Goal: Register for event/course

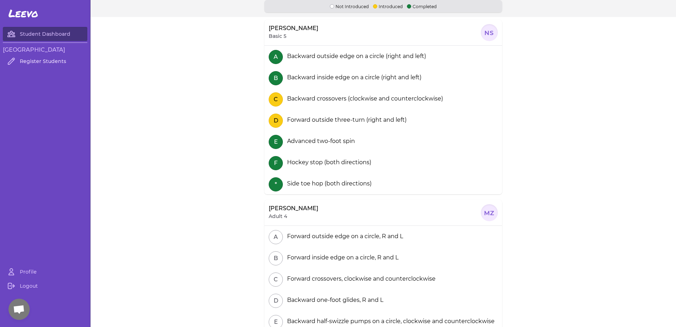
click at [41, 60] on link "Register Students" at bounding box center [45, 61] width 84 height 14
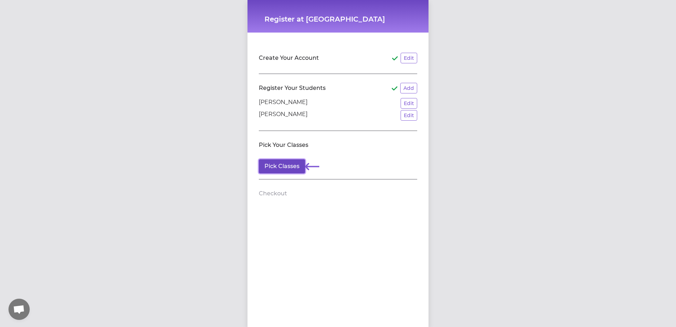
click at [287, 168] on button "Pick Classes" at bounding box center [282, 166] width 46 height 14
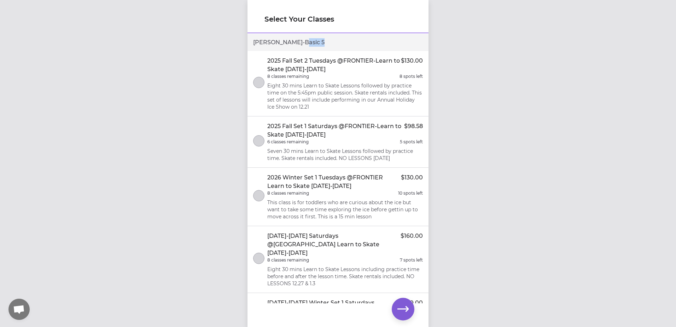
drag, startPoint x: 277, startPoint y: 44, endPoint x: 297, endPoint y: 41, distance: 20.0
click at [297, 41] on div "Noah - Basic 5" at bounding box center [337, 42] width 181 height 17
drag, startPoint x: 297, startPoint y: 41, endPoint x: 284, endPoint y: 46, distance: 14.4
click at [284, 46] on div "Noah - Basic 5" at bounding box center [337, 42] width 181 height 17
drag, startPoint x: 291, startPoint y: 43, endPoint x: 284, endPoint y: 43, distance: 6.7
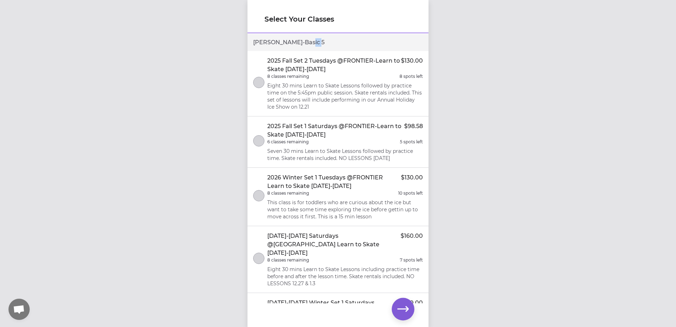
click at [284, 43] on div "Noah - Basic 5" at bounding box center [337, 42] width 181 height 17
drag, startPoint x: 284, startPoint y: 43, endPoint x: 278, endPoint y: 45, distance: 6.9
click at [278, 45] on div "Noah - Basic 5" at bounding box center [337, 42] width 181 height 17
click at [289, 42] on div "Noah - Basic 5" at bounding box center [337, 42] width 181 height 17
drag, startPoint x: 289, startPoint y: 42, endPoint x: 284, endPoint y: 45, distance: 6.3
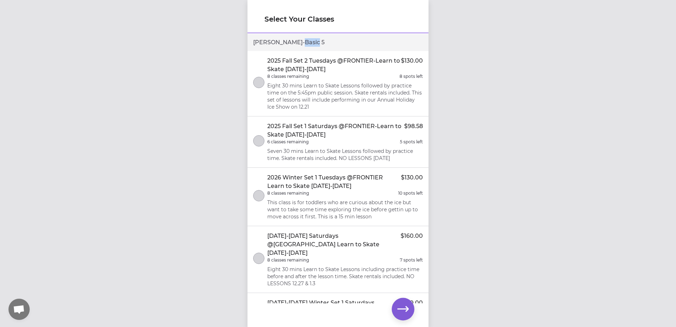
click at [284, 45] on div "Noah - Basic 5" at bounding box center [337, 42] width 181 height 17
click at [274, 43] on div "Noah - Basic 5" at bounding box center [337, 42] width 181 height 17
drag, startPoint x: 274, startPoint y: 43, endPoint x: 273, endPoint y: 47, distance: 3.8
click at [273, 47] on div "Noah - Basic 5" at bounding box center [337, 42] width 181 height 17
drag, startPoint x: 294, startPoint y: 41, endPoint x: 274, endPoint y: 42, distance: 20.5
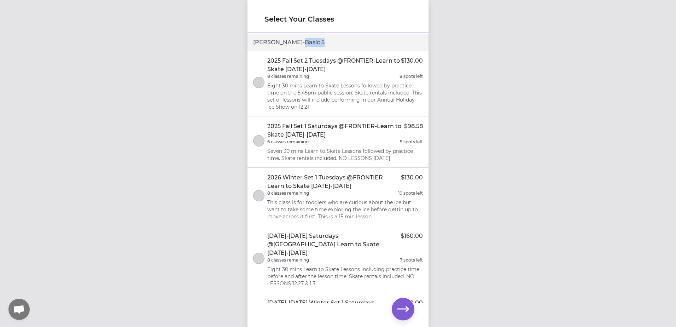
click at [274, 42] on div "Noah - Basic 5" at bounding box center [337, 42] width 181 height 17
click at [272, 43] on div "Noah - Basic 5" at bounding box center [337, 42] width 181 height 17
drag, startPoint x: 274, startPoint y: 43, endPoint x: 292, endPoint y: 41, distance: 18.2
click at [292, 41] on div "Noah - Basic 5" at bounding box center [337, 42] width 181 height 17
drag, startPoint x: 292, startPoint y: 41, endPoint x: 287, endPoint y: 43, distance: 4.9
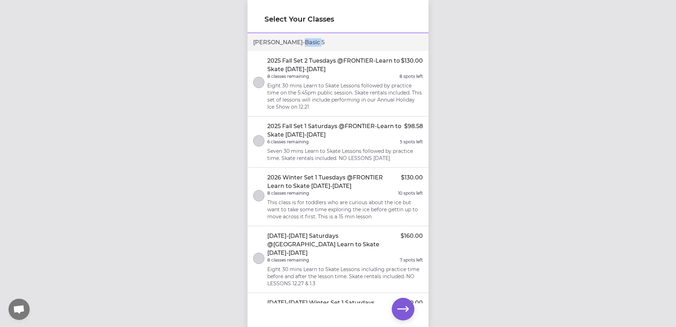
click at [287, 43] on div "Noah - Basic 5" at bounding box center [337, 42] width 181 height 17
click at [279, 42] on div "Noah - Basic 5" at bounding box center [337, 42] width 181 height 17
click at [278, 43] on div "Noah - Basic 5" at bounding box center [337, 42] width 181 height 17
drag, startPoint x: 275, startPoint y: 43, endPoint x: 284, endPoint y: 42, distance: 8.5
click at [284, 42] on div "Noah - Basic 5" at bounding box center [337, 42] width 181 height 17
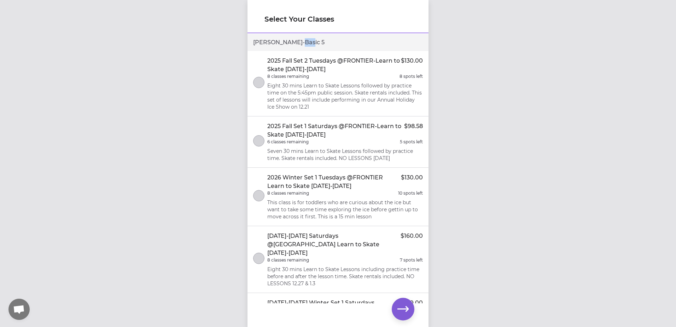
drag, startPoint x: 284, startPoint y: 42, endPoint x: 274, endPoint y: 44, distance: 10.1
click at [274, 44] on div "Noah - Basic 5" at bounding box center [337, 42] width 181 height 17
drag, startPoint x: 295, startPoint y: 41, endPoint x: 277, endPoint y: 43, distance: 18.1
click at [277, 43] on div "Noah - Basic 5" at bounding box center [337, 42] width 181 height 17
click at [275, 43] on div "Noah - Basic 5" at bounding box center [337, 42] width 181 height 17
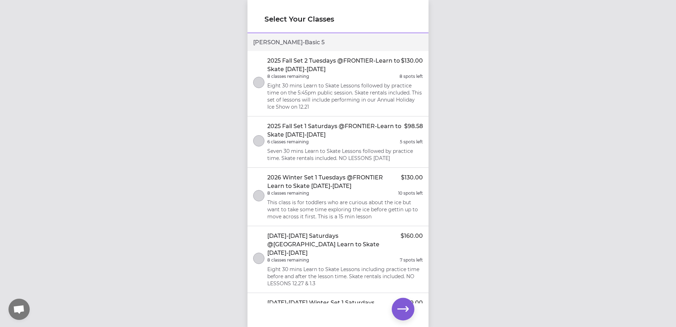
drag, startPoint x: 273, startPoint y: 43, endPoint x: 296, endPoint y: 42, distance: 23.0
click at [296, 42] on div "Noah - Basic 5" at bounding box center [337, 42] width 181 height 17
drag, startPoint x: 296, startPoint y: 42, endPoint x: 287, endPoint y: 43, distance: 8.2
click at [288, 43] on div "Noah - Basic 5" at bounding box center [337, 42] width 181 height 17
drag, startPoint x: 284, startPoint y: 43, endPoint x: 275, endPoint y: 45, distance: 9.4
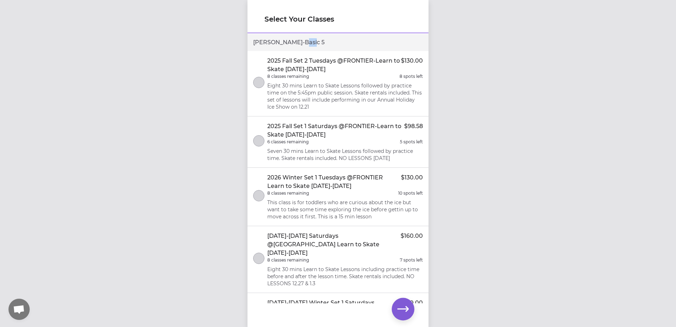
click at [275, 45] on div "Noah - Basic 5" at bounding box center [337, 42] width 181 height 17
drag, startPoint x: 275, startPoint y: 44, endPoint x: 292, endPoint y: 42, distance: 17.1
click at [292, 42] on div "Noah - Basic 5" at bounding box center [337, 42] width 181 height 17
drag, startPoint x: 292, startPoint y: 42, endPoint x: 287, endPoint y: 43, distance: 5.3
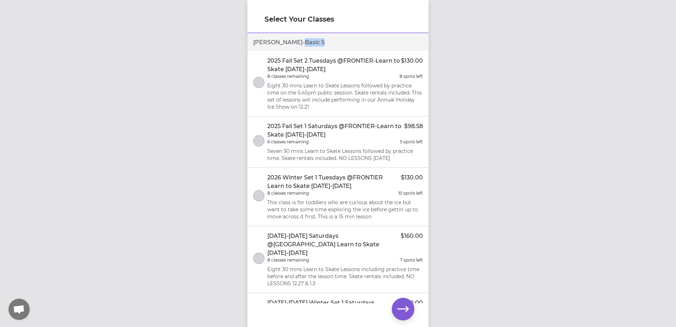
click at [287, 43] on div "Noah - Basic 5" at bounding box center [337, 42] width 181 height 17
drag, startPoint x: 287, startPoint y: 43, endPoint x: 273, endPoint y: 46, distance: 14.3
click at [273, 46] on div "Noah - Basic 5" at bounding box center [337, 42] width 181 height 17
click at [275, 47] on div "Noah - Basic 5" at bounding box center [337, 42] width 181 height 17
click at [275, 45] on div "Noah - Basic 5" at bounding box center [337, 42] width 181 height 17
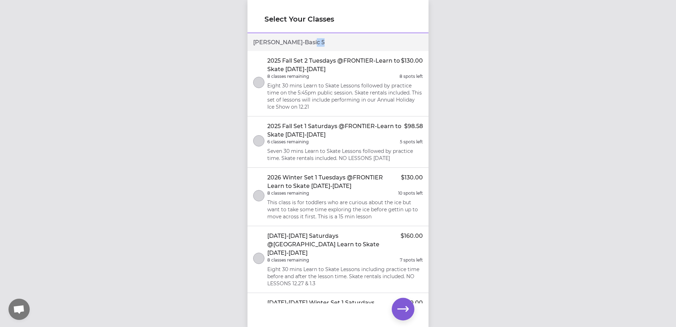
drag, startPoint x: 293, startPoint y: 41, endPoint x: 281, endPoint y: 42, distance: 12.0
click at [281, 42] on div "Noah - Basic 5" at bounding box center [337, 42] width 181 height 17
drag, startPoint x: 281, startPoint y: 42, endPoint x: 277, endPoint y: 42, distance: 3.9
click at [279, 42] on div "Noah - Basic 5" at bounding box center [337, 42] width 181 height 17
click at [300, 41] on div "Noah - Basic 5" at bounding box center [337, 42] width 181 height 17
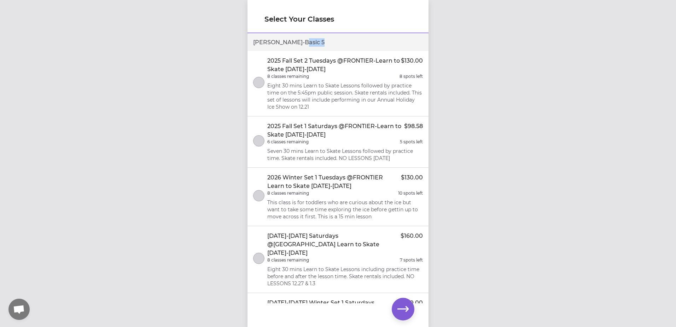
drag, startPoint x: 300, startPoint y: 41, endPoint x: 289, endPoint y: 43, distance: 11.5
click at [291, 43] on div "Noah - Basic 5" at bounding box center [337, 42] width 181 height 17
drag, startPoint x: 486, startPoint y: 202, endPoint x: 178, endPoint y: 122, distance: 318.6
click at [178, 122] on div "Select Your Classes Noah - Basic 5 2025 Fall Set 2 Tuesdays @FRONTIER-Learn to …" at bounding box center [338, 163] width 676 height 327
click at [162, 131] on div "Select Your Classes Noah - Basic 5 2025 Fall Set 2 Tuesdays @FRONTIER-Learn to …" at bounding box center [338, 163] width 676 height 327
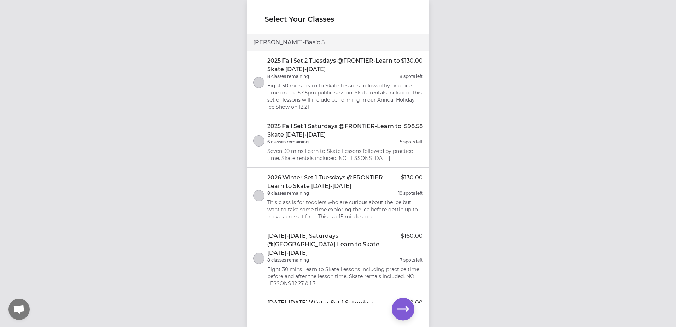
drag, startPoint x: 414, startPoint y: 191, endPoint x: 479, endPoint y: 198, distance: 65.4
click at [477, 198] on div "Select Your Classes Noah - Basic 5 2025 Fall Set 2 Tuesdays @FRONTIER-Learn to …" at bounding box center [338, 163] width 676 height 327
click at [494, 200] on div "Select Your Classes Noah - Basic 5 2025 Fall Set 2 Tuesdays @FRONTIER-Learn to …" at bounding box center [338, 163] width 676 height 327
drag, startPoint x: 437, startPoint y: 186, endPoint x: 144, endPoint y: 129, distance: 298.3
click at [144, 129] on div "Select Your Classes Noah - Basic 5 2025 Fall Set 2 Tuesdays @FRONTIER-Learn to …" at bounding box center [338, 163] width 676 height 327
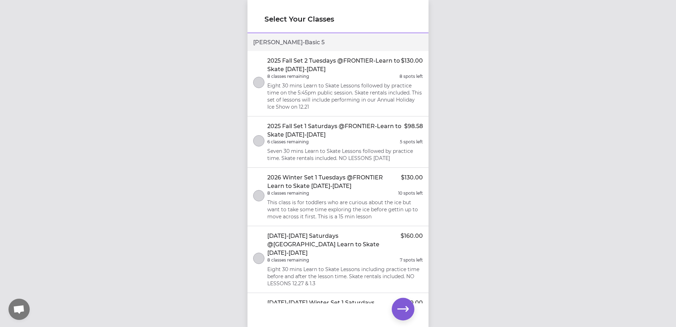
click at [126, 136] on div "Select Your Classes Noah - Basic 5 2025 Fall Set 2 Tuesdays @FRONTIER-Learn to …" at bounding box center [338, 163] width 676 height 327
drag, startPoint x: 150, startPoint y: 143, endPoint x: 479, endPoint y: 202, distance: 334.3
click at [478, 202] on div "Select Your Classes Noah - Basic 5 2025 Fall Set 2 Tuesdays @FRONTIER-Learn to …" at bounding box center [338, 163] width 676 height 327
click at [501, 203] on div "Select Your Classes Noah - Basic 5 2025 Fall Set 2 Tuesdays @FRONTIER-Learn to …" at bounding box center [338, 163] width 676 height 327
click at [261, 141] on button "select class" at bounding box center [258, 140] width 11 height 11
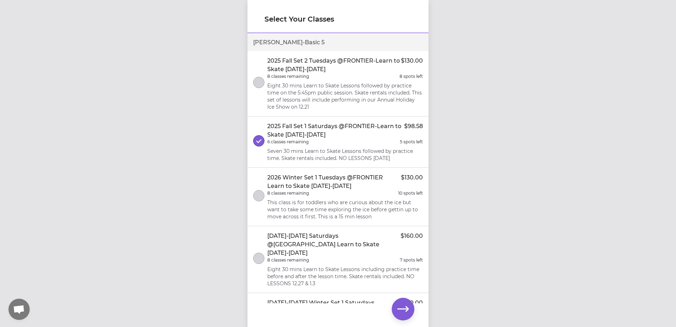
click at [446, 161] on div "Select Your Classes Noah - Basic 5 2025 Fall Set 2 Tuesdays @FRONTIER-Learn to …" at bounding box center [338, 163] width 676 height 327
click at [403, 308] on icon "button" at bounding box center [402, 308] width 11 height 11
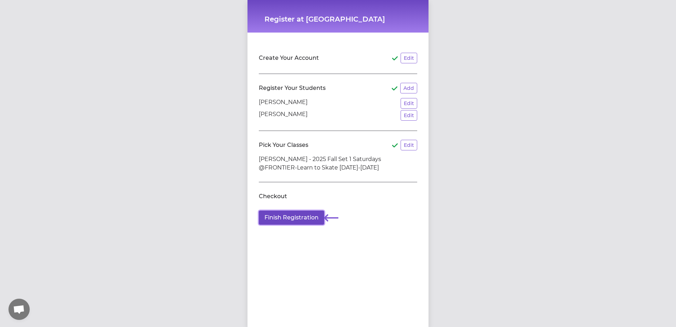
click at [290, 216] on button "Finish Registration" at bounding box center [291, 217] width 65 height 14
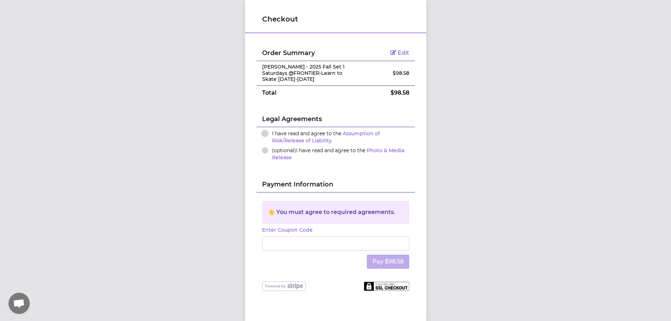
click at [262, 134] on button "I have read and agree to the Assumption of Risk/Release of Liability" at bounding box center [265, 134] width 6 height 6
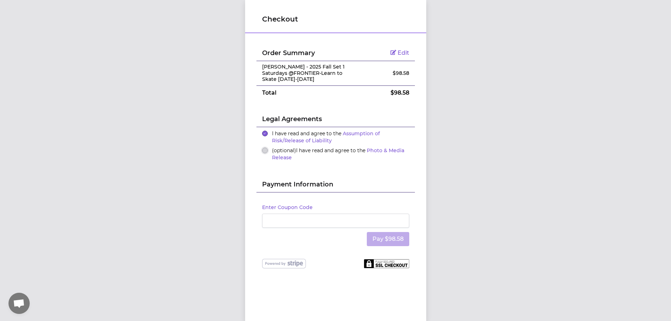
click at [262, 151] on button "(optional) I have read and agree to the Photo & Media Release" at bounding box center [265, 151] width 6 height 6
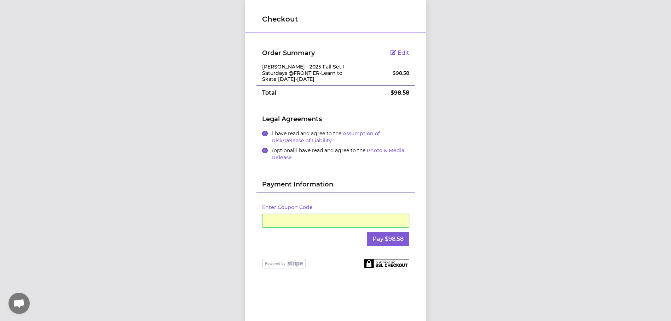
click at [418, 197] on div "Order Summary Edit [PERSON_NAME] - 2025 Fall Set 1 Saturdays @FRONTIER-Learn to…" at bounding box center [335, 154] width 181 height 240
click at [380, 238] on button "Pay $98.58" at bounding box center [388, 239] width 42 height 14
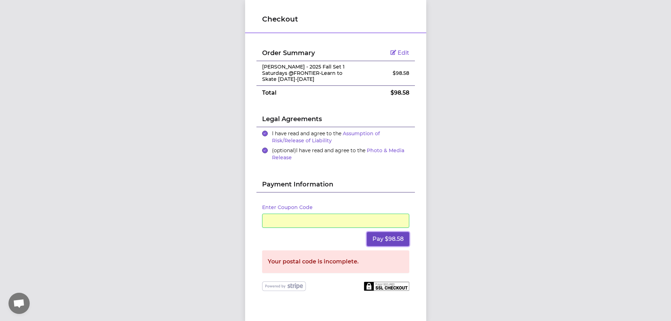
click at [376, 238] on button "Pay $98.58" at bounding box center [388, 239] width 42 height 14
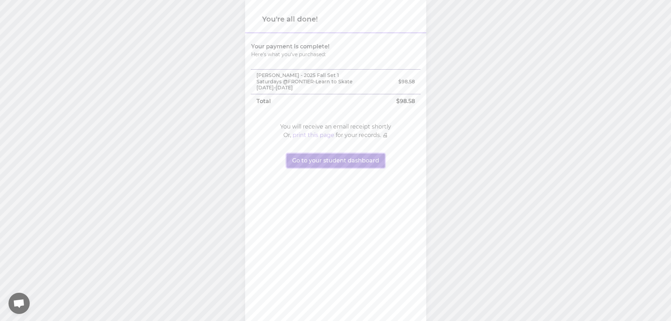
click at [333, 162] on button "Go to your student dashboard" at bounding box center [335, 161] width 98 height 14
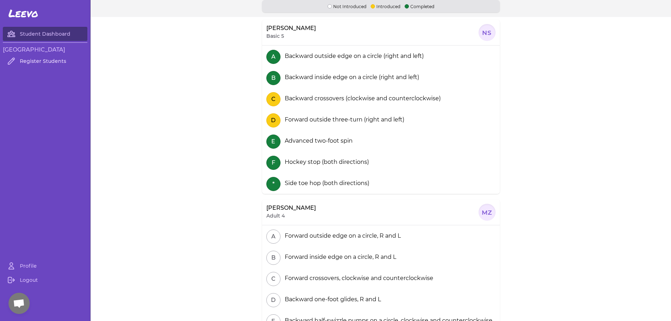
click at [50, 62] on link "Register Students" at bounding box center [45, 61] width 84 height 14
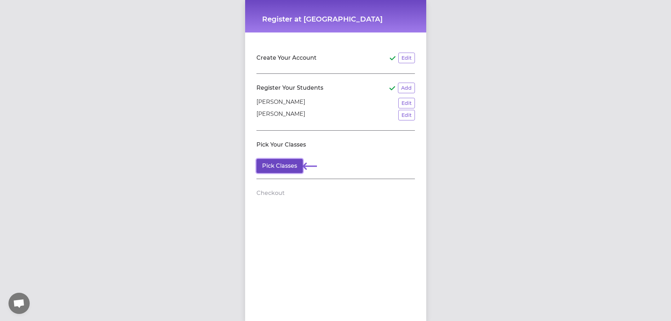
click at [288, 168] on button "Pick Classes" at bounding box center [279, 166] width 46 height 14
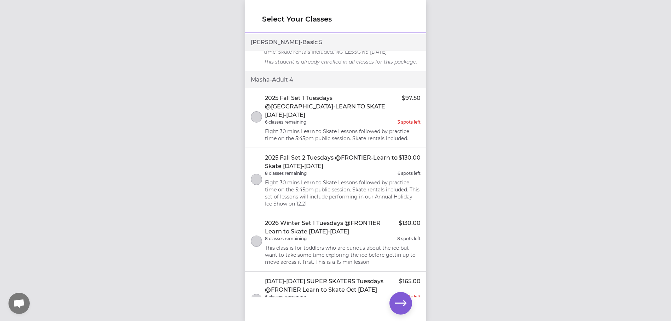
scroll to position [504, 0]
